Goal: Task Accomplishment & Management: Manage account settings

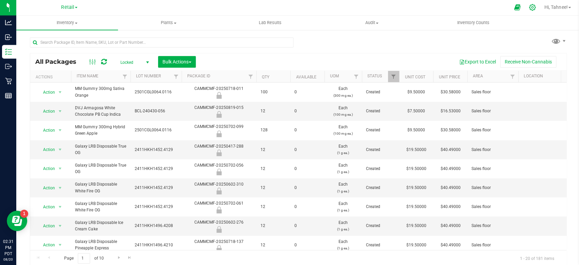
click at [527, 6] on icon at bounding box center [530, 7] width 7 height 7
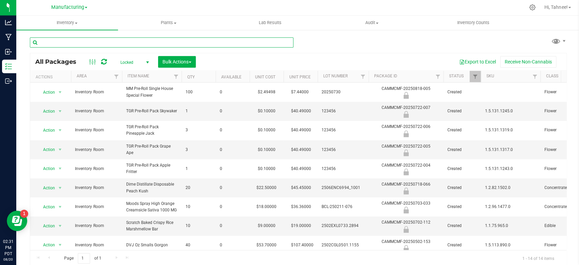
click at [101, 43] on input "text" at bounding box center [161, 43] width 263 height 10
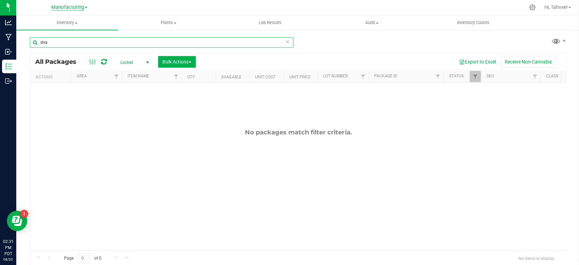
type input "dna"
click at [74, 9] on span "Manufacturing" at bounding box center [67, 8] width 33 height 6
click at [51, 29] on link "Retail" at bounding box center [69, 32] width 99 height 9
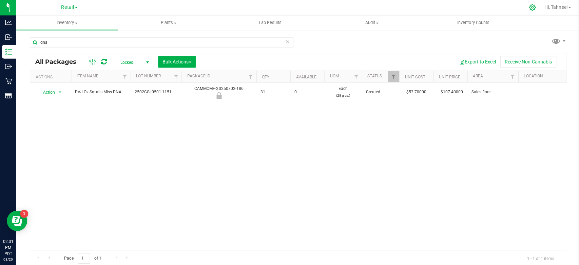
click at [531, 7] on icon at bounding box center [530, 7] width 7 height 7
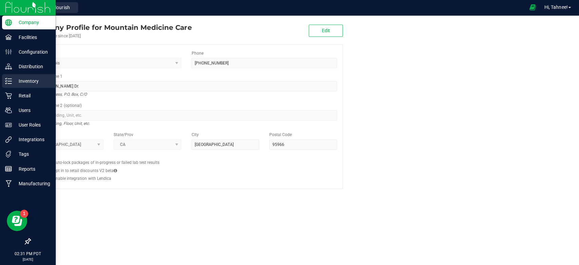
click at [30, 81] on p "Inventory" at bounding box center [32, 81] width 41 height 8
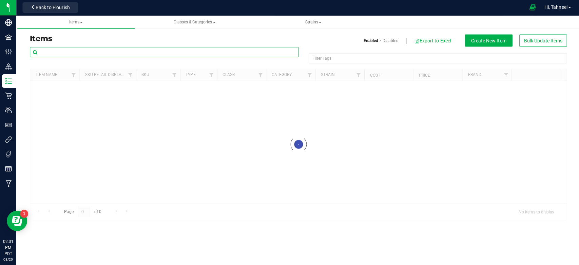
click at [82, 55] on input "text" at bounding box center [164, 52] width 268 height 10
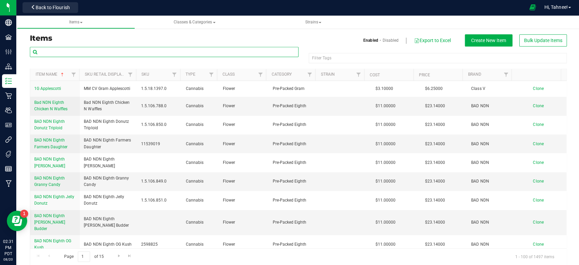
click at [84, 51] on input "text" at bounding box center [164, 52] width 268 height 10
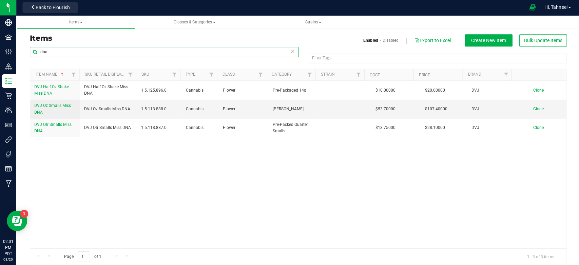
type input "dna"
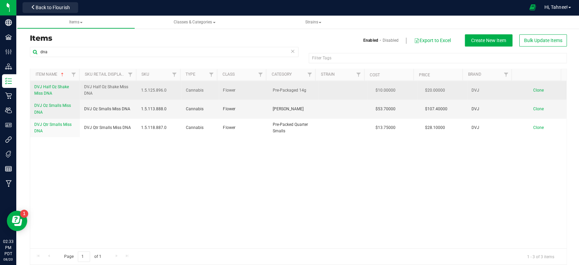
click at [52, 89] on link "DVJ Half Oz Shake Miss DNA" at bounding box center [54, 90] width 41 height 13
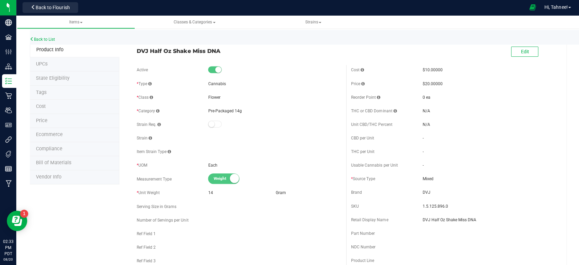
click at [47, 119] on li "Price" at bounding box center [74, 121] width 89 height 14
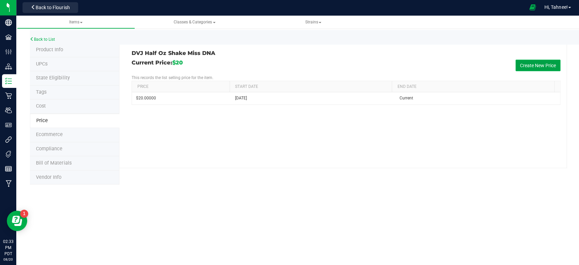
click at [543, 66] on button "Create New Price" at bounding box center [536, 66] width 45 height 12
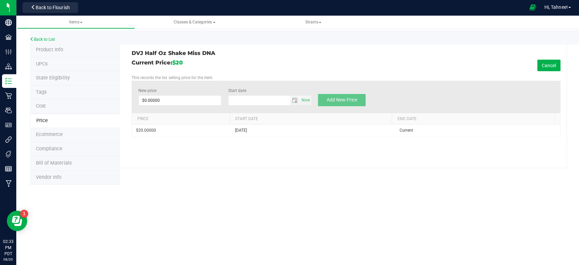
type input "[DATE]"
click at [187, 101] on span at bounding box center [179, 101] width 83 height 10
type input "20.66"
click at [260, 66] on div "Current Price: $20 Cancel" at bounding box center [344, 66] width 427 height 12
click at [344, 96] on button "Add New Price" at bounding box center [340, 100] width 47 height 12
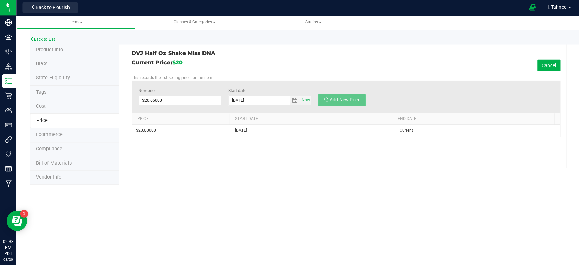
type input "$0.00000"
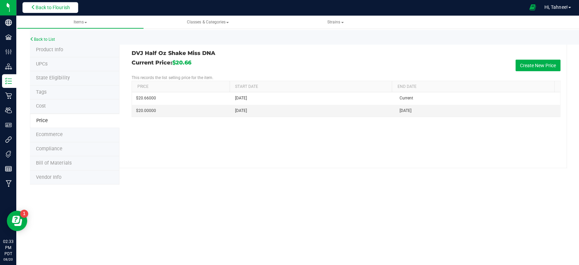
click at [39, 4] on button "Back to Flourish" at bounding box center [50, 8] width 56 height 11
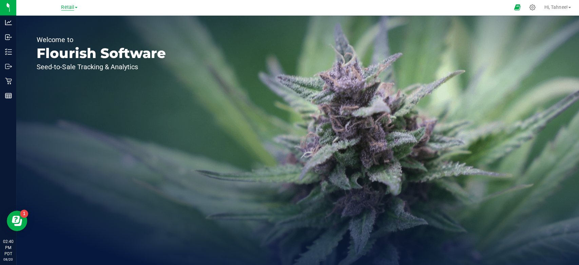
click at [64, 6] on span "Retail" at bounding box center [67, 8] width 13 height 6
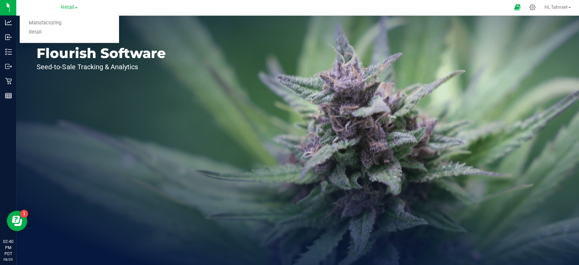
click at [142, 75] on div "Welcome to Flourish Software Seed-to-Sale Tracking & Analytics" at bounding box center [100, 140] width 169 height 248
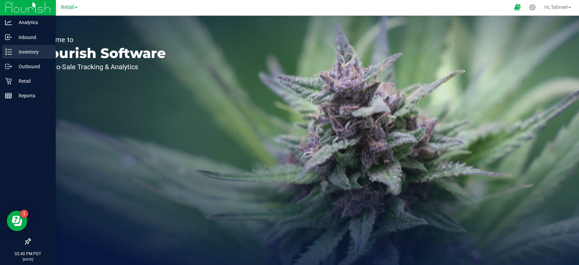
click at [12, 50] on p "Inventory" at bounding box center [32, 52] width 41 height 8
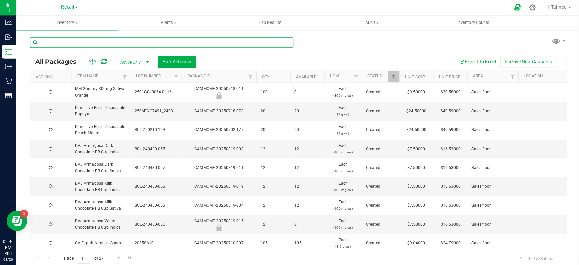
click at [112, 41] on input "text" at bounding box center [161, 43] width 263 height 10
type input "300"
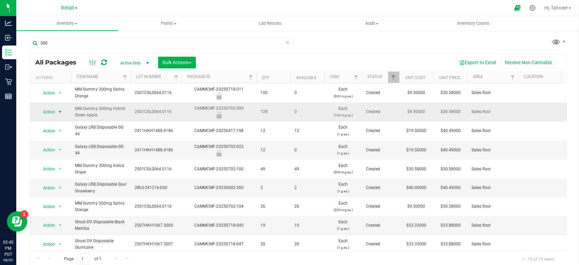
click at [47, 110] on span "Action" at bounding box center [46, 111] width 18 height 9
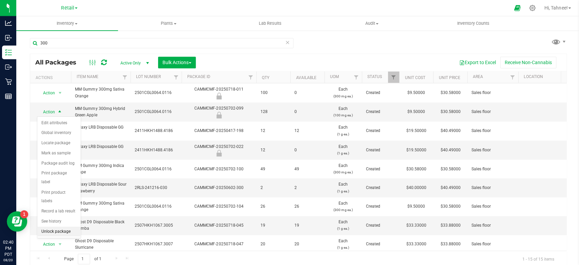
click at [53, 226] on li "Unlock package" at bounding box center [58, 231] width 43 height 10
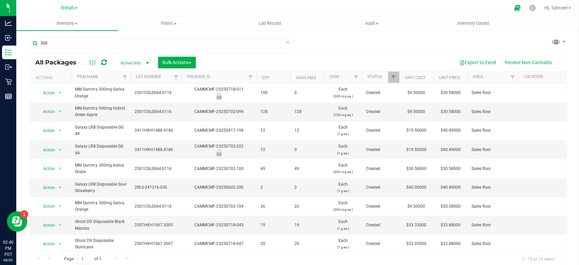
click at [106, 36] on div "300" at bounding box center [164, 43] width 268 height 22
click at [100, 40] on input "300" at bounding box center [161, 43] width 263 height 10
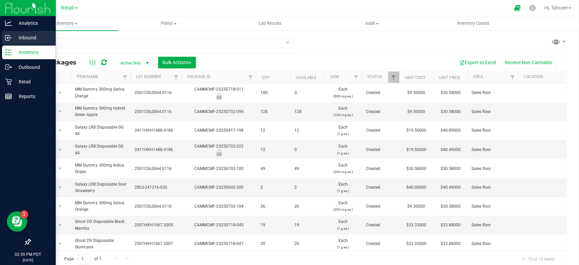
click at [16, 34] on p "Inbound" at bounding box center [32, 38] width 41 height 8
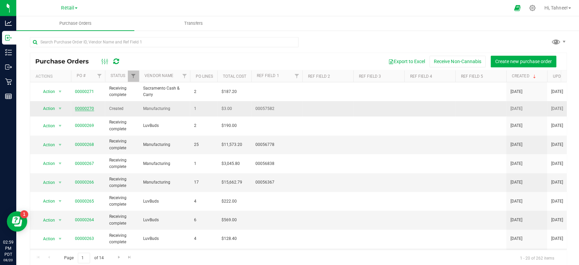
click at [90, 108] on link "00000270" at bounding box center [84, 108] width 19 height 5
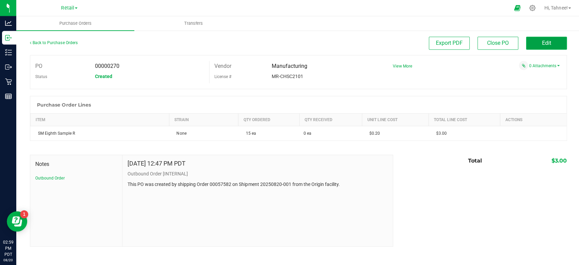
click at [538, 42] on button "Edit" at bounding box center [544, 43] width 41 height 13
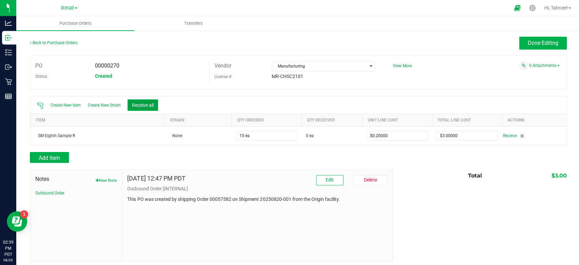
click at [150, 101] on button "Receive all" at bounding box center [142, 105] width 31 height 12
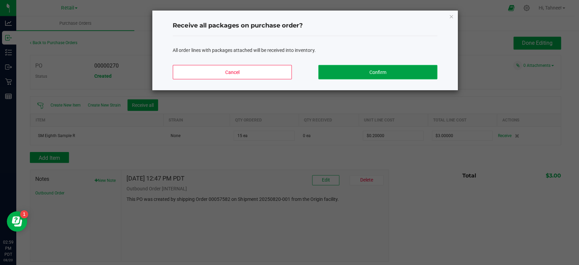
click at [374, 71] on button "Confirm" at bounding box center [376, 72] width 119 height 14
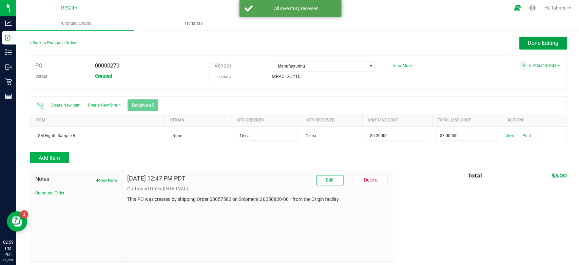
click at [518, 45] on button "Done Editing" at bounding box center [541, 43] width 47 height 13
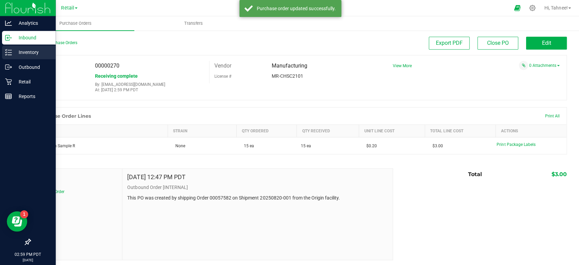
click at [16, 55] on p "Inventory" at bounding box center [32, 52] width 41 height 8
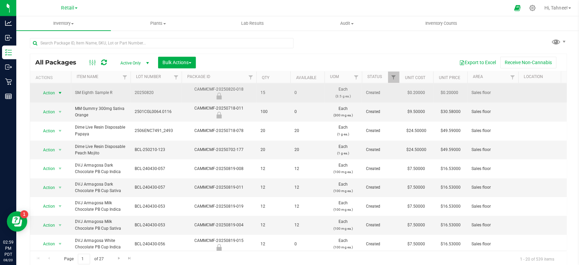
click at [47, 93] on span "Action" at bounding box center [46, 92] width 18 height 9
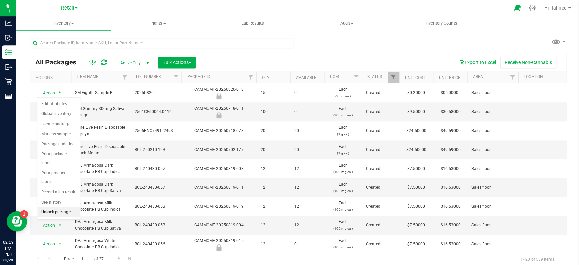
click at [57, 206] on li "Unlock package" at bounding box center [58, 211] width 43 height 10
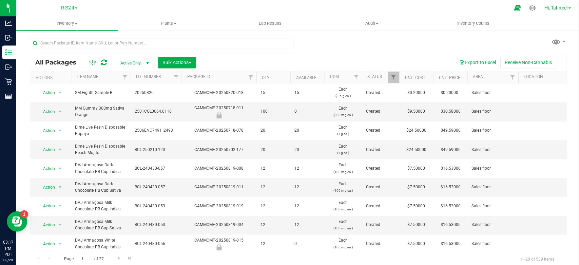
click at [566, 9] on link "Hi, Tahnee!" at bounding box center [556, 7] width 32 height 7
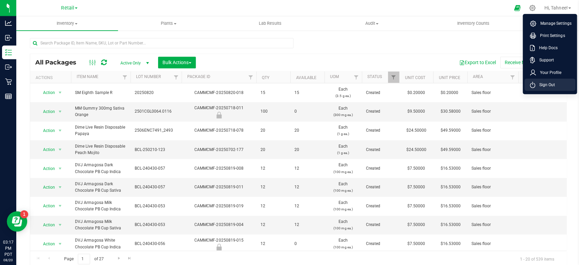
click at [560, 84] on li "Sign Out" at bounding box center [548, 84] width 51 height 12
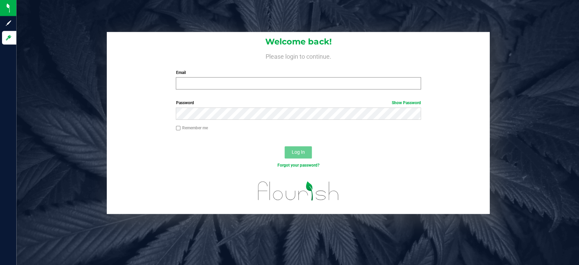
drag, startPoint x: 212, startPoint y: 77, endPoint x: 194, endPoint y: 86, distance: 19.9
click at [212, 77] on div "Email Required Please format your email correctly." at bounding box center [297, 79] width 255 height 20
click at [212, 86] on input "Email" at bounding box center [297, 83] width 244 height 12
type input "[EMAIL_ADDRESS][DOMAIN_NAME]"
click at [284, 146] on button "Log In" at bounding box center [297, 152] width 27 height 12
